Goal: Information Seeking & Learning: Learn about a topic

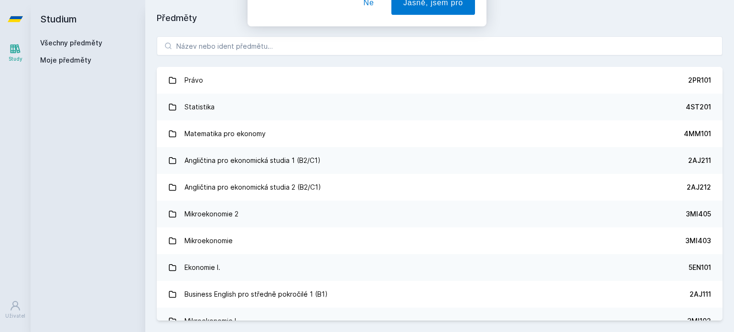
click at [373, 57] on button "Ne" at bounding box center [369, 62] width 34 height 24
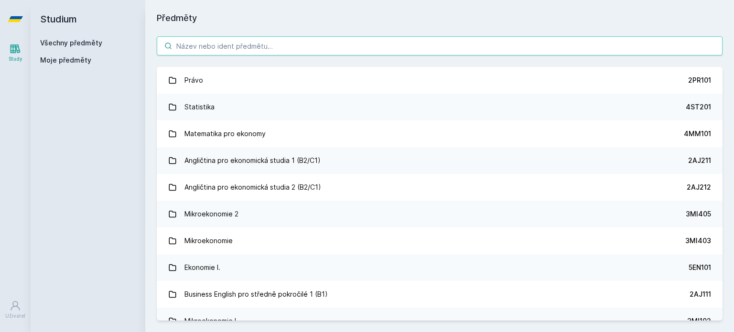
click at [312, 43] on input "search" at bounding box center [440, 45] width 566 height 19
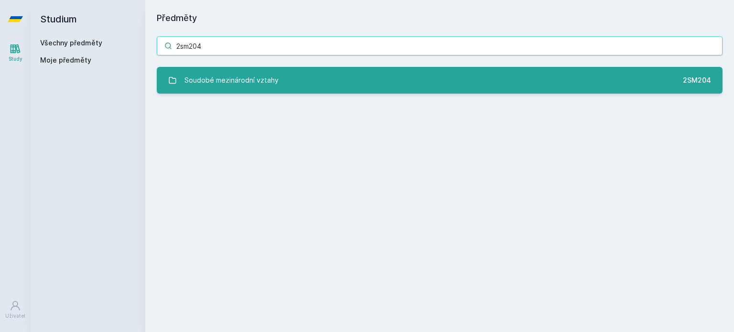
type input "2sm204"
click at [347, 86] on link "Soudobé mezinárodní vztahy 2SM204" at bounding box center [440, 80] width 566 height 27
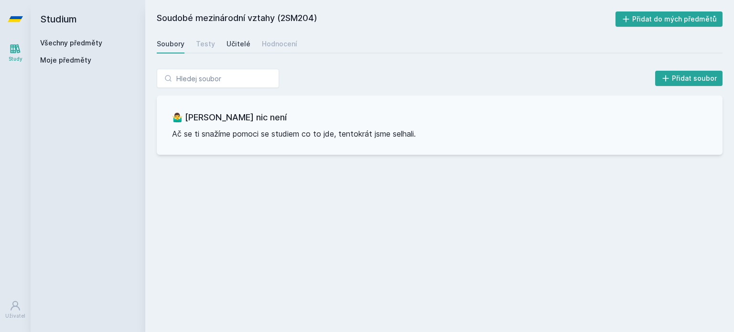
click at [241, 37] on link "Učitelé" at bounding box center [238, 43] width 24 height 19
click at [279, 45] on div "Hodnocení" at bounding box center [279, 44] width 35 height 10
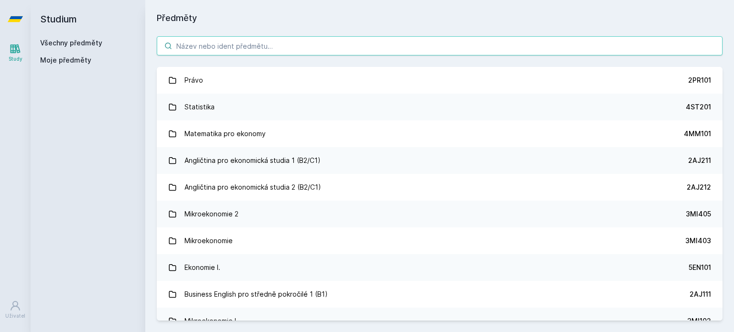
click at [245, 49] on input "search" at bounding box center [440, 45] width 566 height 19
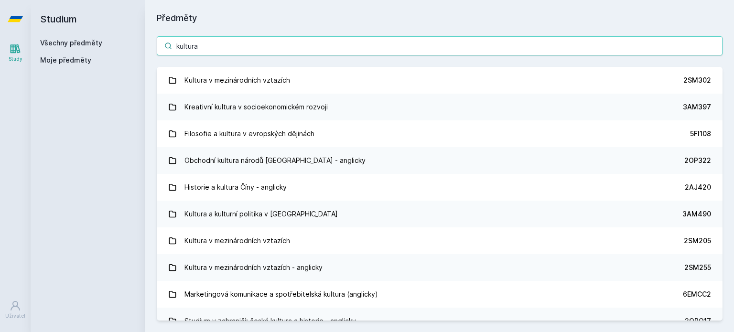
type input "kultura"
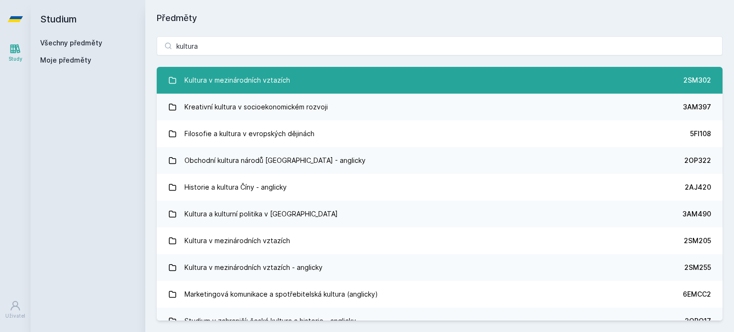
click at [236, 80] on div "Kultura v mezinárodních vztazích" at bounding box center [237, 80] width 106 height 19
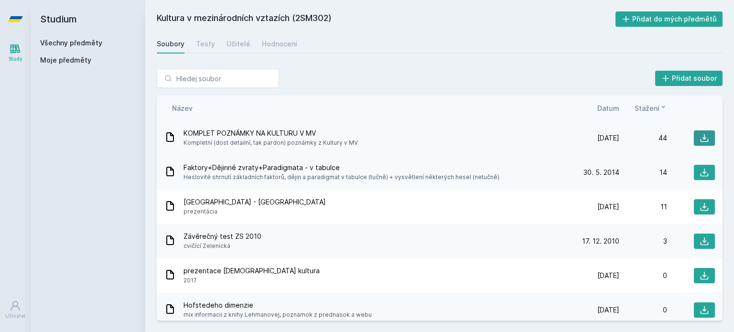
click at [699, 136] on icon at bounding box center [704, 138] width 10 height 10
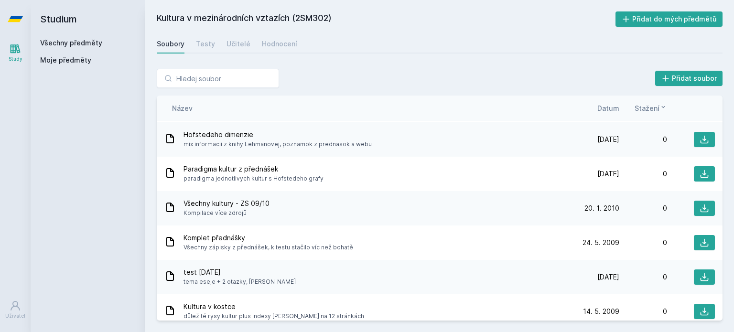
scroll to position [177, 0]
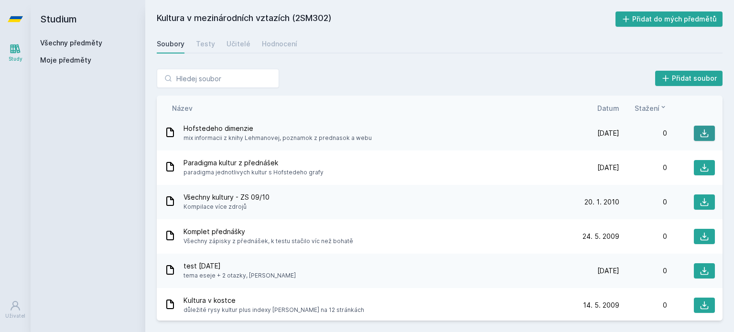
click at [701, 135] on icon at bounding box center [704, 134] width 10 height 10
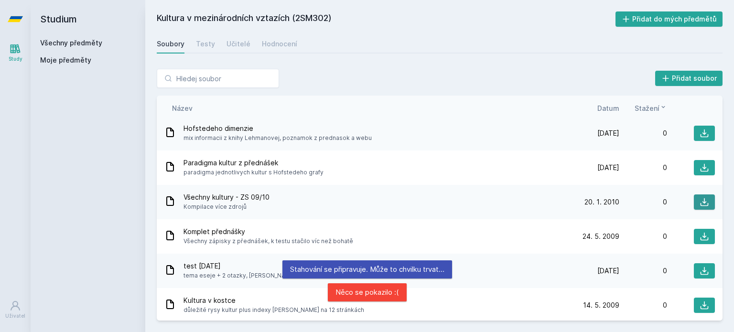
click at [700, 203] on icon at bounding box center [704, 202] width 8 height 8
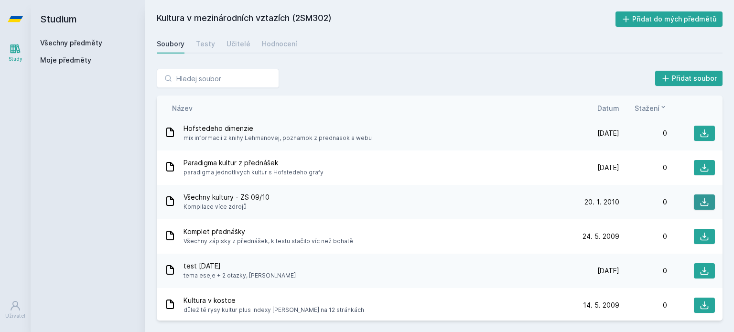
click at [699, 199] on icon at bounding box center [704, 202] width 10 height 10
click at [699, 135] on icon at bounding box center [704, 134] width 10 height 10
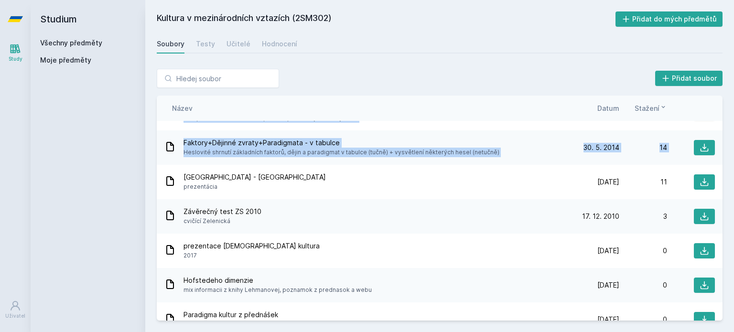
scroll to position [0, 0]
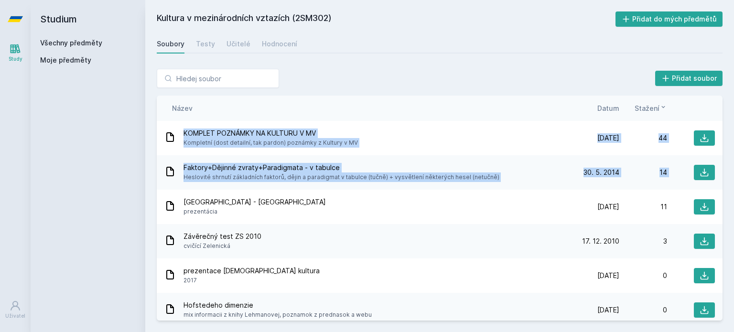
drag, startPoint x: 717, startPoint y: 146, endPoint x: 711, endPoint y: 111, distance: 35.3
click at [711, 111] on div "Řazení: Název Datum Stažení Název Datum Stažení KOMPLET POZNÁMKY NA KULTURU V M…" at bounding box center [440, 208] width 566 height 225
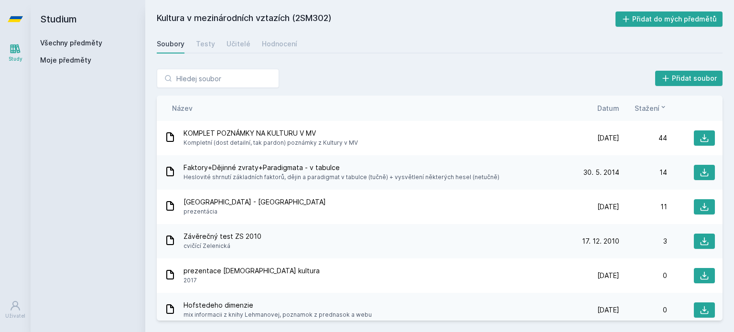
click at [444, 70] on div "Přidat soubor" at bounding box center [440, 78] width 566 height 19
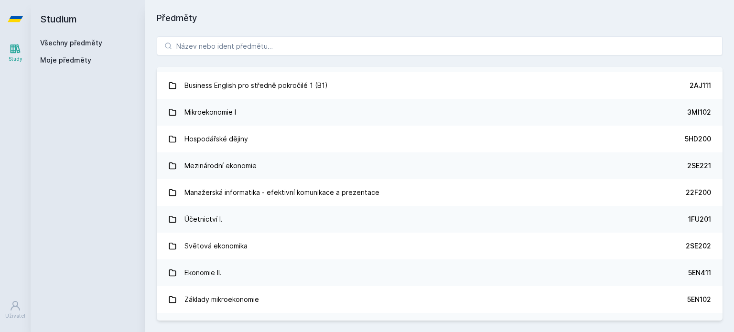
scroll to position [222, 0]
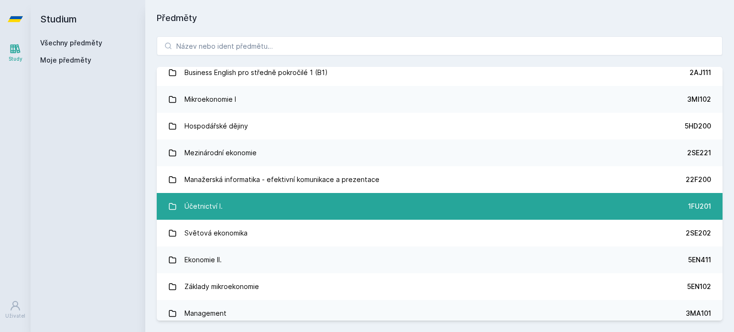
click at [441, 202] on link "Účetnictví I. 1FU201" at bounding box center [440, 206] width 566 height 27
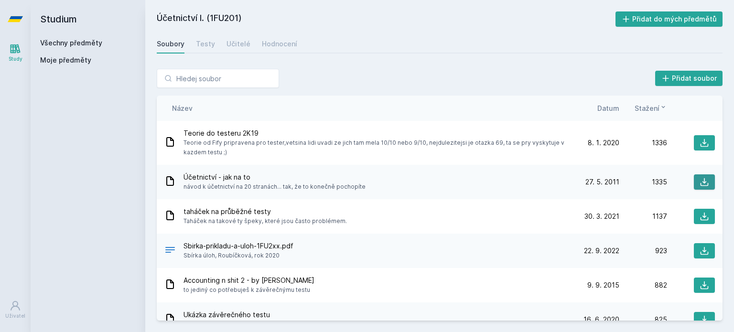
click at [699, 185] on icon at bounding box center [704, 182] width 10 height 10
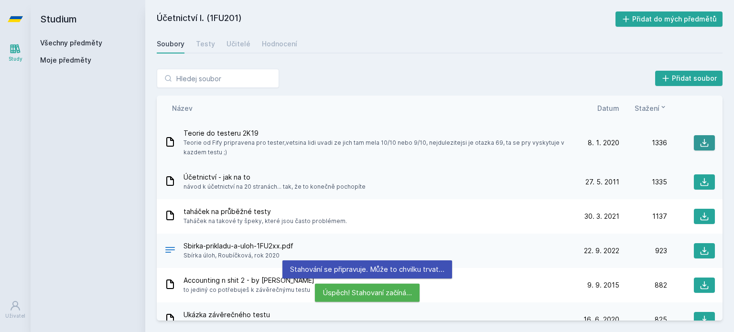
click at [699, 140] on icon at bounding box center [704, 143] width 10 height 10
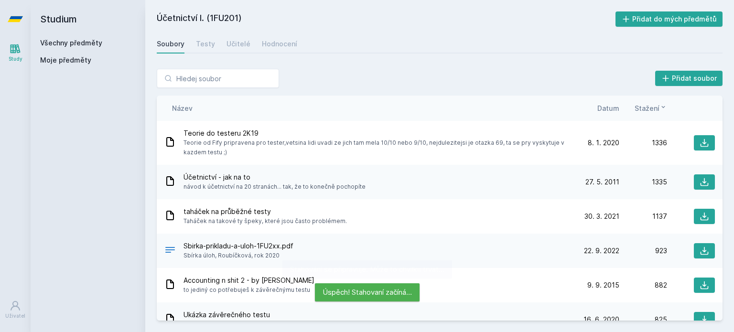
click at [415, 47] on div "Soubory Testy Učitelé Hodnocení" at bounding box center [440, 43] width 566 height 19
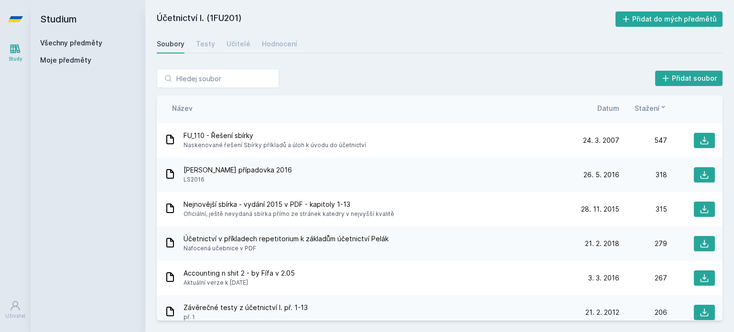
scroll to position [299, 0]
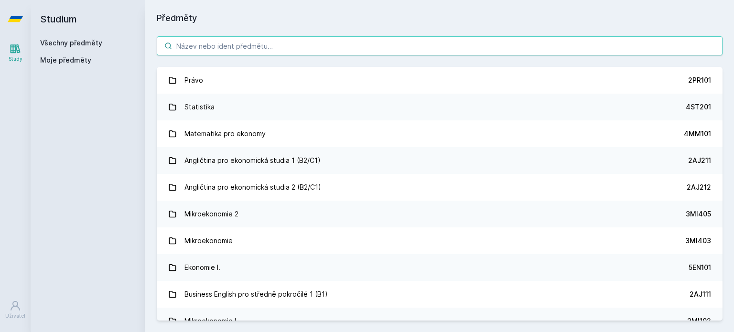
click at [215, 45] on input "search" at bounding box center [440, 45] width 566 height 19
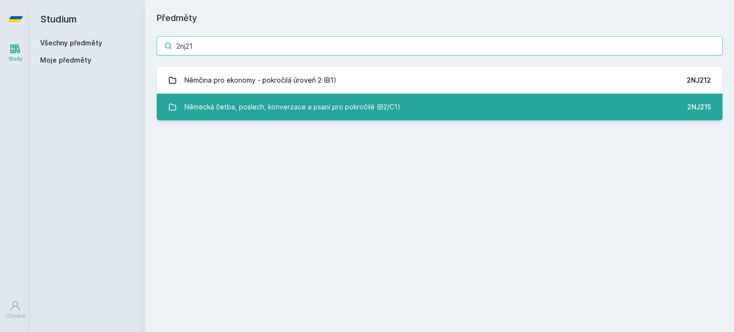
type input "2nj21"
click at [227, 98] on div "Německá četba, poslech, konverzace a psaní pro pokročilé (B2/C1)" at bounding box center [292, 106] width 216 height 19
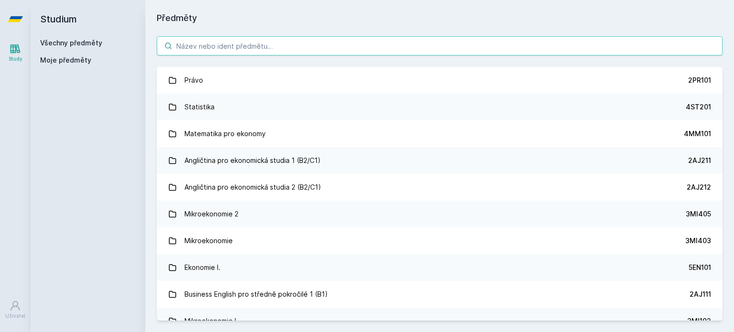
click at [214, 52] on input "search" at bounding box center [440, 45] width 566 height 19
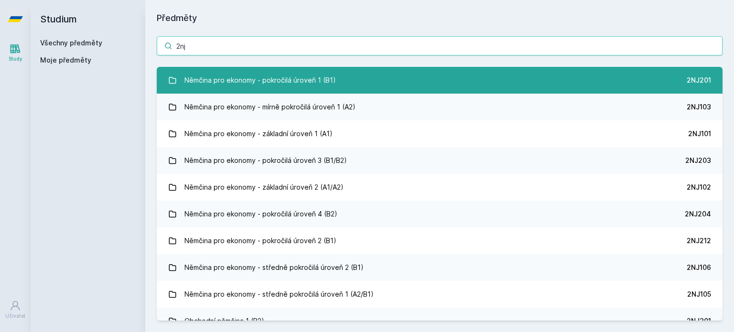
type input "2nj"
click at [294, 89] on div "Němčina pro ekonomy - pokročilá úroveň 1 (B1)" at bounding box center [259, 80] width 151 height 19
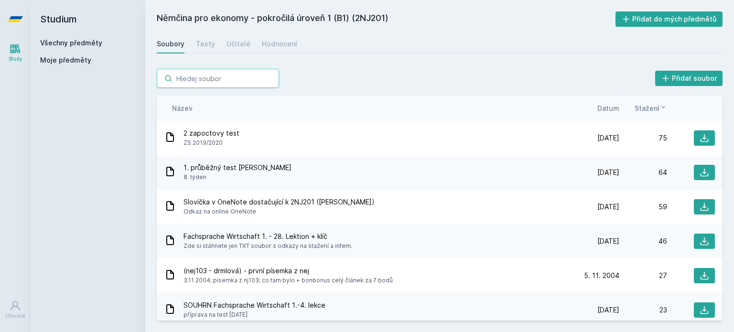
click at [219, 75] on input "search" at bounding box center [218, 78] width 122 height 19
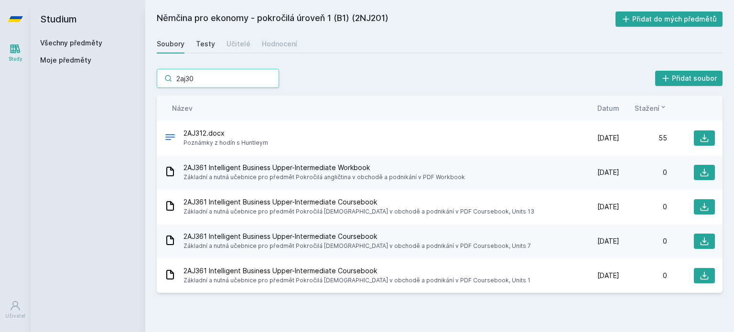
type input "2aj30"
click at [205, 45] on div "Testy" at bounding box center [205, 44] width 19 height 10
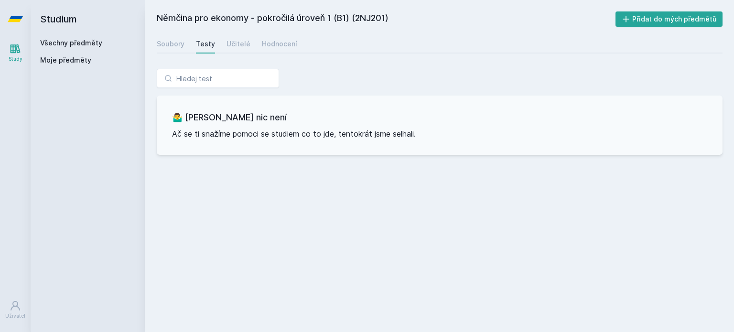
click at [72, 43] on link "Všechny předměty" at bounding box center [71, 43] width 62 height 8
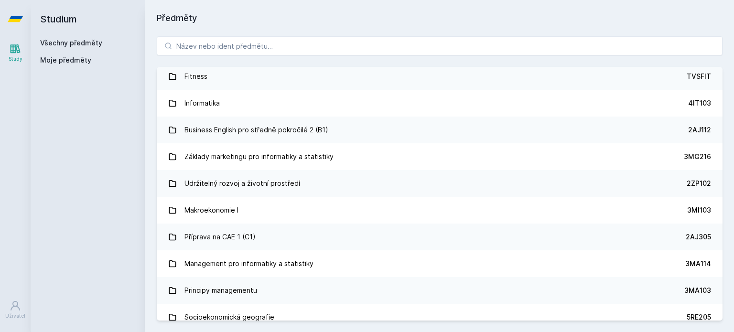
scroll to position [943, 0]
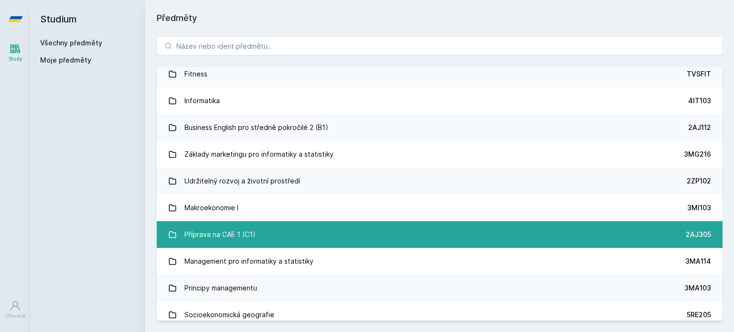
click at [244, 233] on div "Příprava na CAE 1 (C1)" at bounding box center [219, 234] width 71 height 19
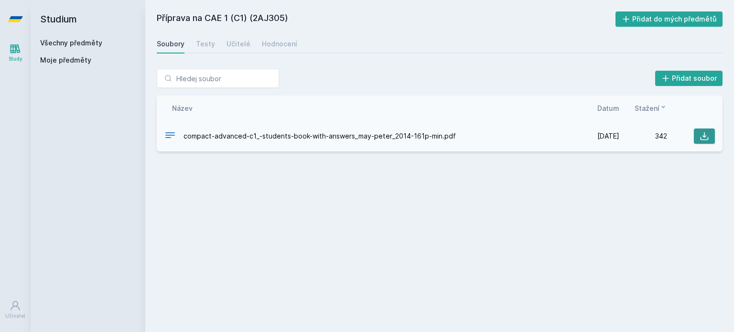
click at [701, 131] on icon at bounding box center [704, 136] width 10 height 10
click at [233, 39] on div "Učitelé" at bounding box center [238, 44] width 24 height 10
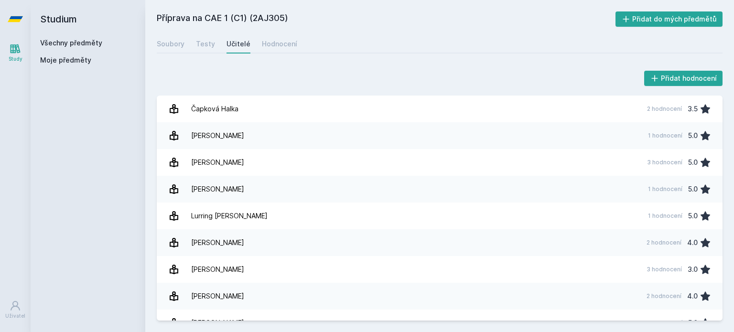
click at [325, 71] on div "Přidat hodnocení" at bounding box center [440, 78] width 566 height 19
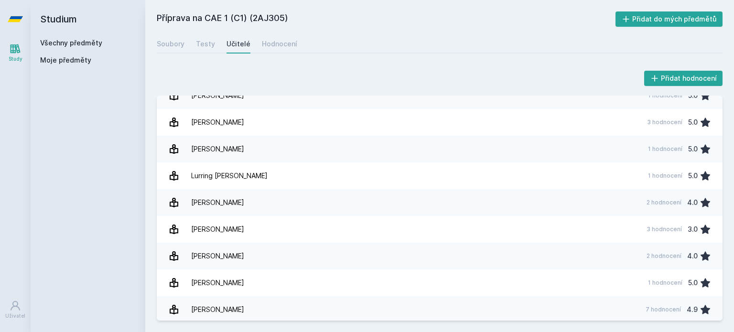
scroll to position [42, 0]
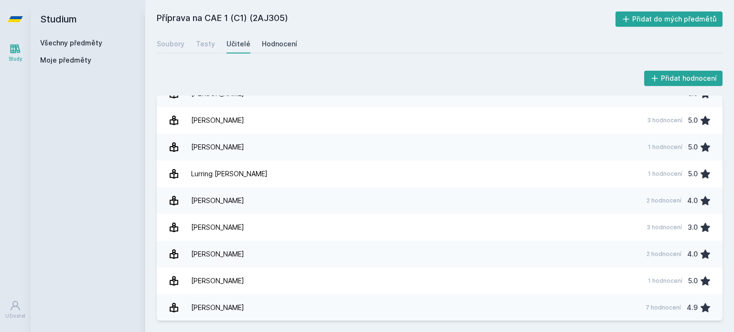
click at [269, 39] on div "Hodnocení" at bounding box center [279, 44] width 35 height 10
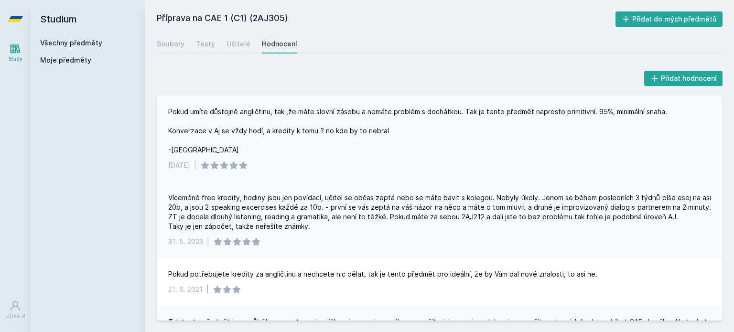
click at [325, 141] on div "Pokud umíte důstojně angličtinu, tak ,že máte slovní zásobu a nemáte problém s …" at bounding box center [417, 131] width 499 height 48
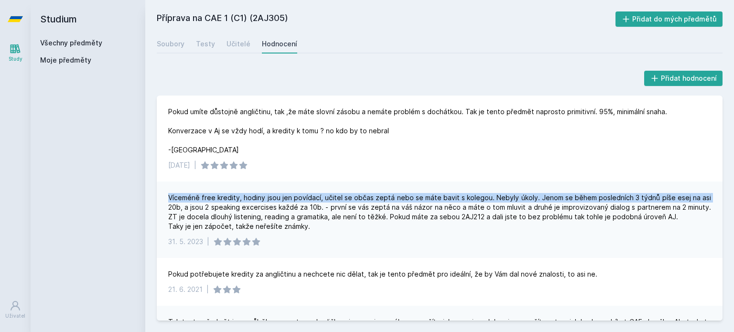
drag, startPoint x: 717, startPoint y: 170, endPoint x: 729, endPoint y: 190, distance: 23.2
click at [729, 190] on div "Přidat hodnocení Pokud umíte důstojně angličtinu, tak ,že máte slovní zásobu a …" at bounding box center [439, 194] width 589 height 275
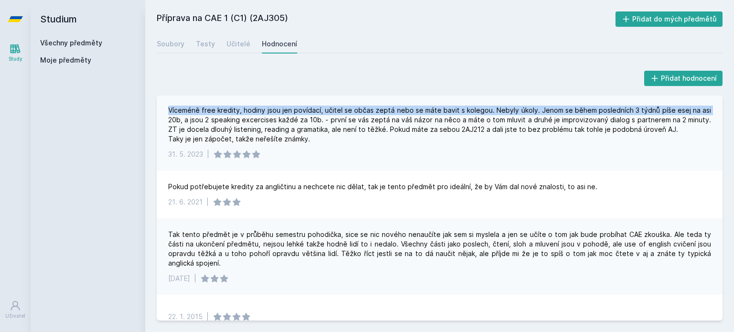
scroll to position [90, 0]
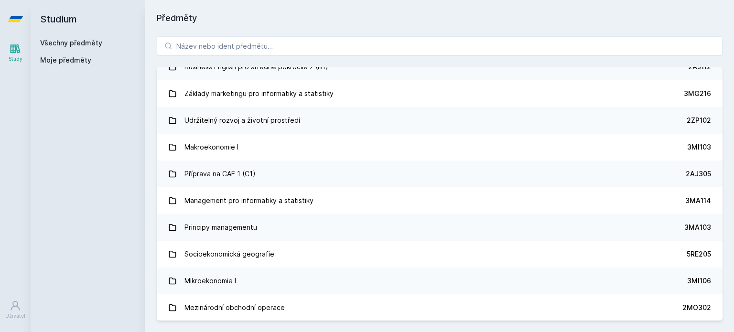
scroll to position [1006, 0]
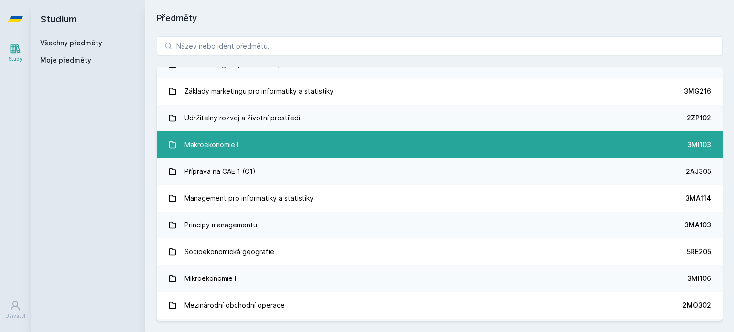
click at [346, 145] on link "Makroekonomie I 3MI103" at bounding box center [440, 144] width 566 height 27
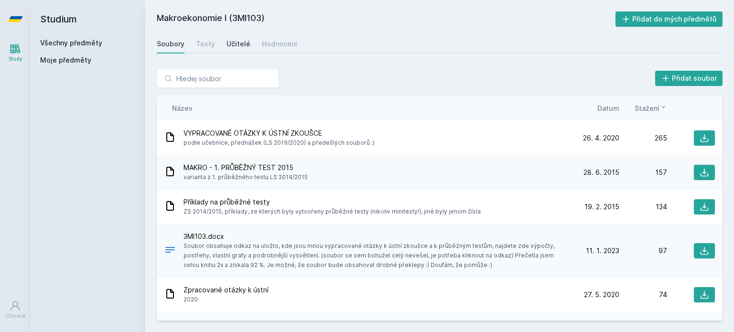
click at [235, 45] on div "Učitelé" at bounding box center [238, 44] width 24 height 10
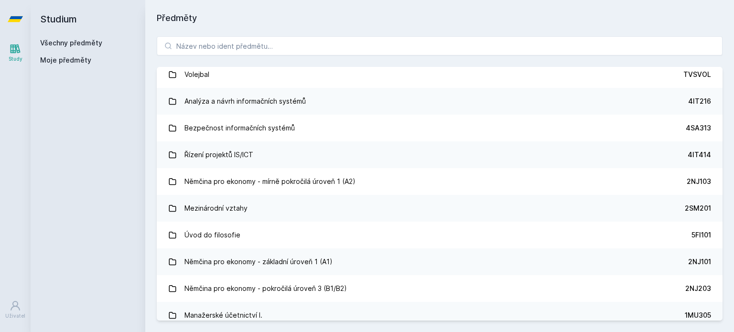
scroll to position [2845, 0]
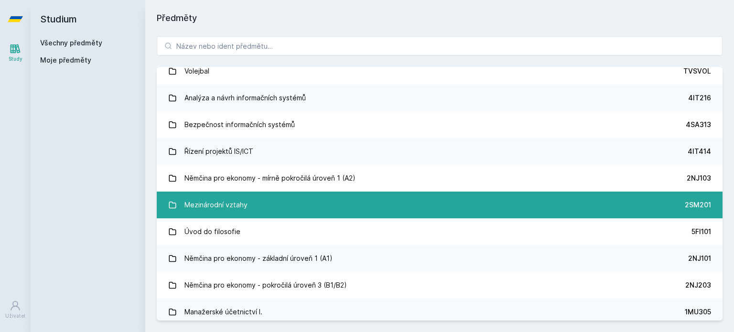
click at [445, 205] on link "Mezinárodní vztahy 2SM201" at bounding box center [440, 205] width 566 height 27
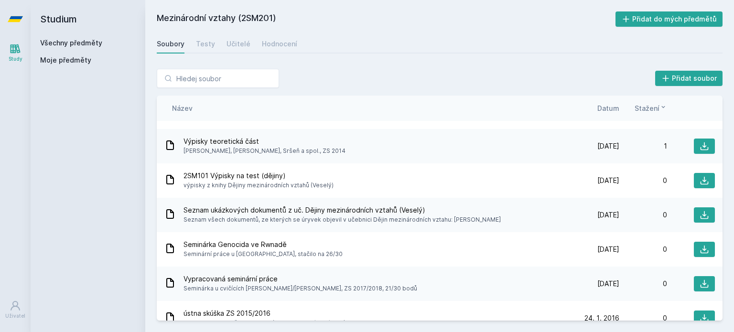
scroll to position [237, 0]
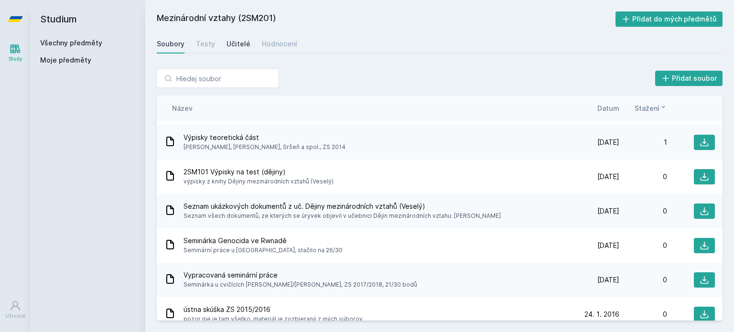
click at [237, 46] on div "Učitelé" at bounding box center [238, 44] width 24 height 10
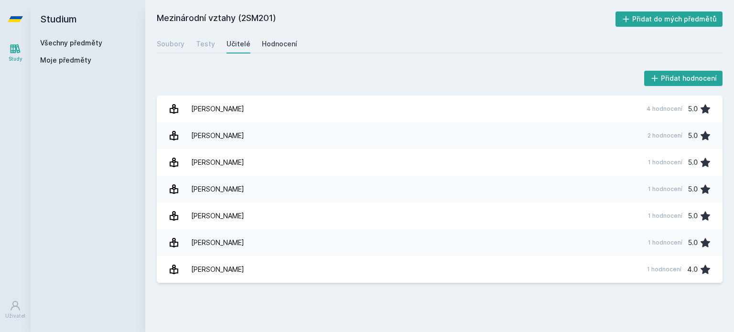
click at [275, 47] on div "Hodnocení" at bounding box center [279, 44] width 35 height 10
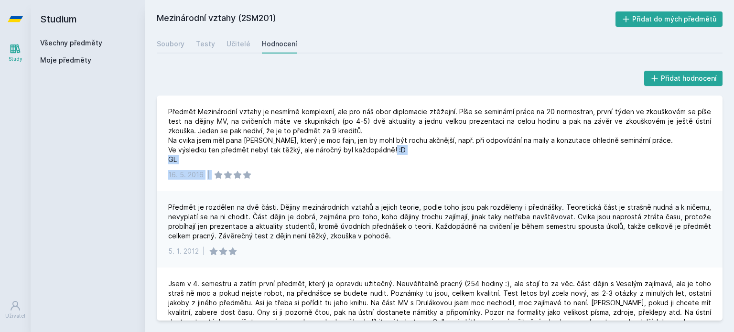
drag, startPoint x: 716, startPoint y: 165, endPoint x: 719, endPoint y: 172, distance: 6.7
click at [719, 172] on div "Předmět Mezinárodní vztahy je nesmírně komplexní, ale pro náš obor diplomacie z…" at bounding box center [440, 208] width 566 height 225
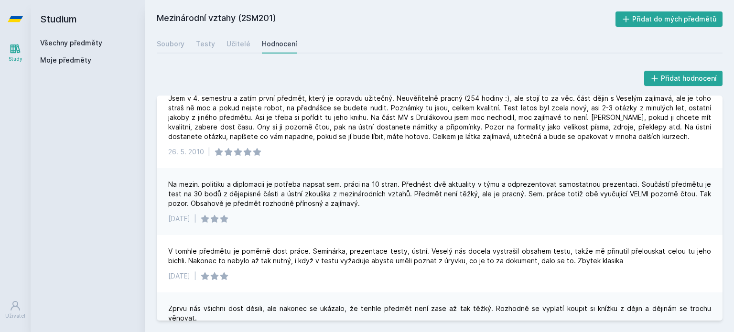
scroll to position [191, 0]
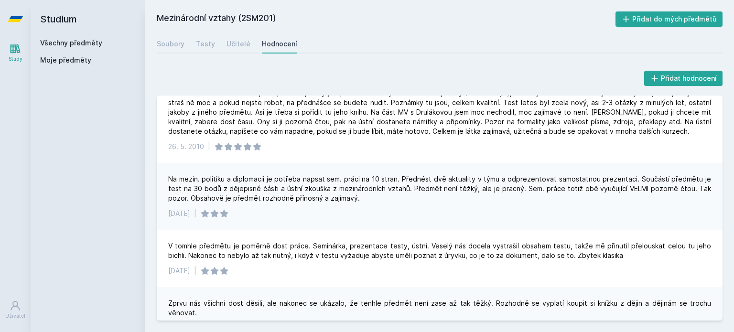
click at [184, 45] on div "Soubory Testy Učitelé Hodnocení" at bounding box center [440, 43] width 566 height 19
click at [182, 45] on div "Soubory" at bounding box center [171, 44] width 28 height 10
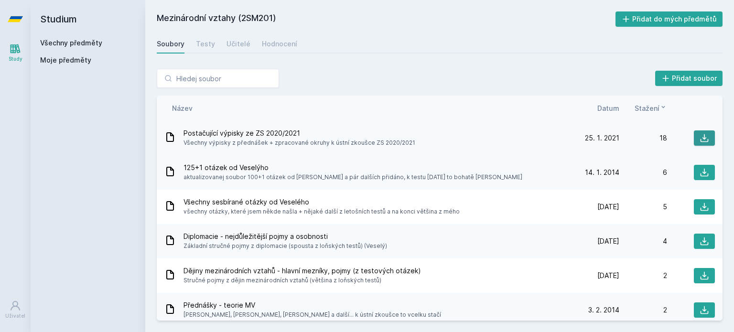
click at [699, 135] on icon at bounding box center [704, 138] width 10 height 10
